Goal: Task Accomplishment & Management: Use online tool/utility

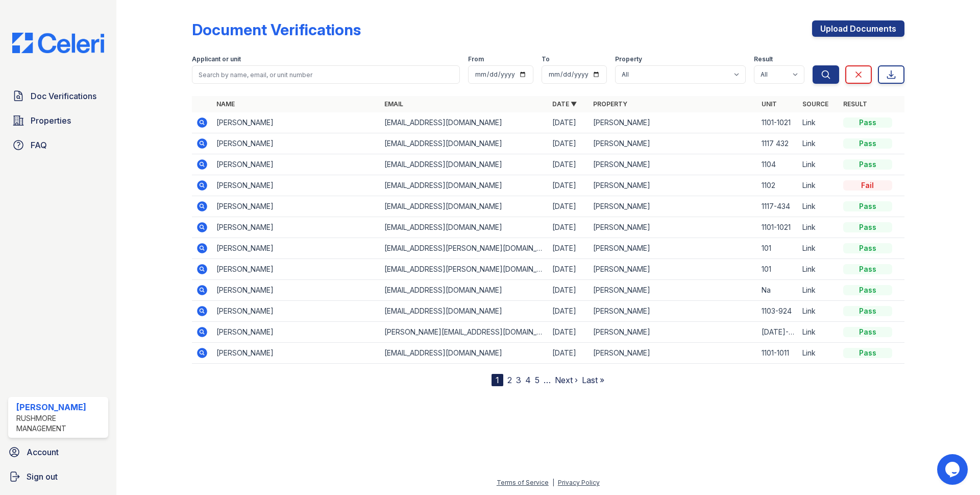
click at [199, 165] on icon at bounding box center [202, 164] width 10 height 10
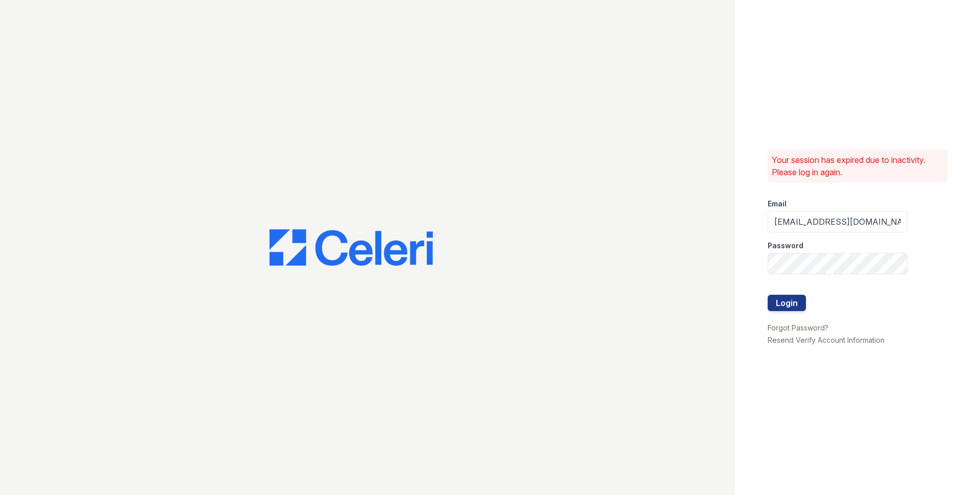
click at [795, 299] on button "Login" at bounding box center [787, 303] width 38 height 16
